Goal: Navigation & Orientation: Find specific page/section

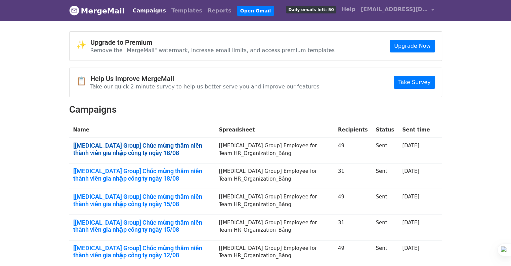
click at [182, 144] on link "[[MEDICAL_DATA] Group] Chúc mừng thâm niên thành viên gia nhập công ty ngày 18/…" at bounding box center [142, 149] width 138 height 14
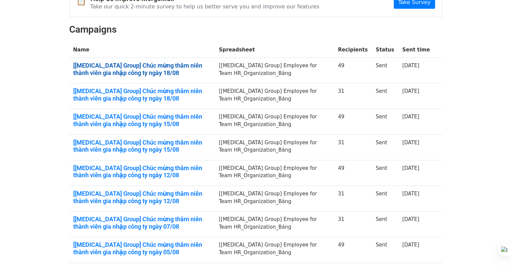
scroll to position [80, 0]
click at [183, 65] on link "[[MEDICAL_DATA] Group] Chúc mừng thâm niên thành viên gia nhập công ty ngày 18/…" at bounding box center [142, 69] width 138 height 14
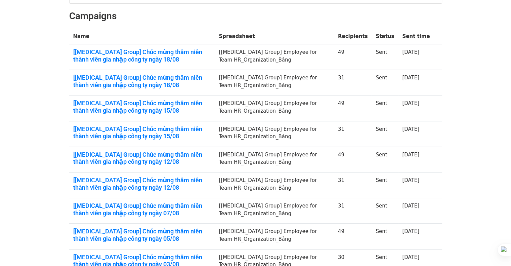
scroll to position [0, 0]
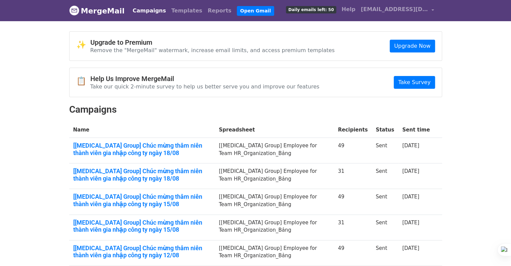
click at [150, 15] on link "Campaigns" at bounding box center [149, 10] width 39 height 13
click at [180, 9] on link "Templates" at bounding box center [187, 10] width 36 height 13
click at [205, 12] on link "Reports" at bounding box center [219, 10] width 29 height 13
